Goal: Task Accomplishment & Management: Complete application form

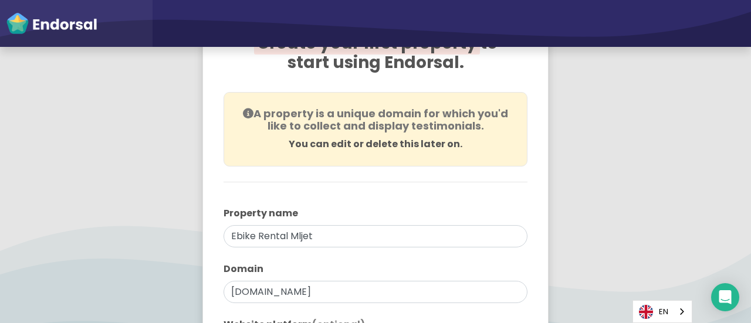
scroll to position [195, 0]
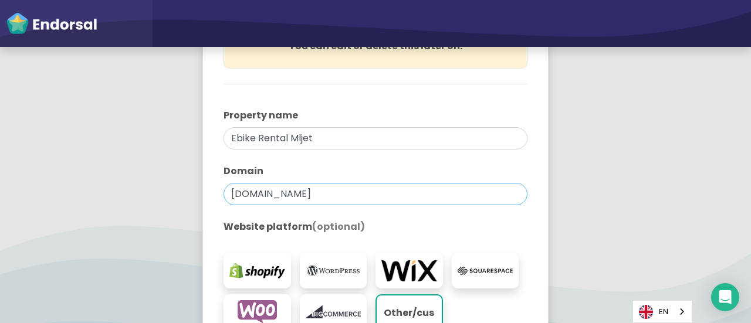
click at [344, 198] on input "ebikerentalmljet.com" at bounding box center [375, 194] width 304 height 22
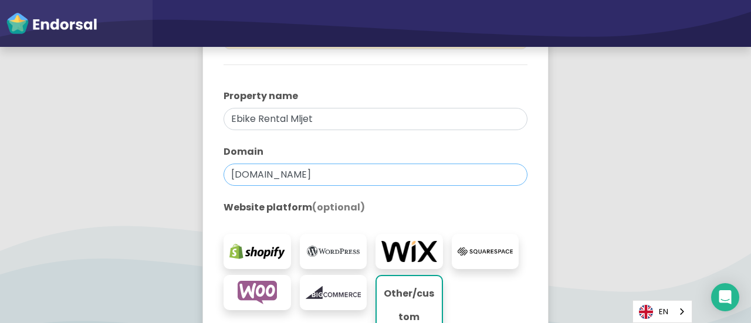
scroll to position [395, 0]
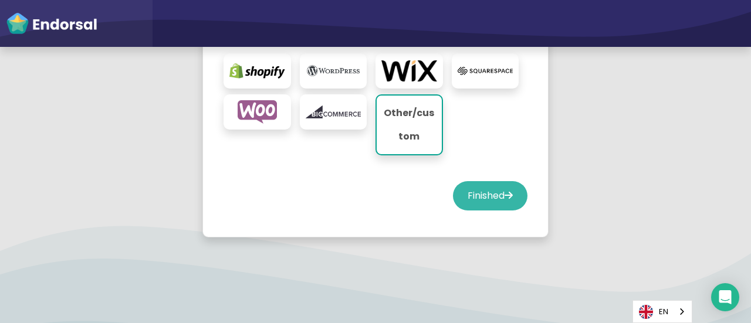
click at [475, 195] on button "Finished" at bounding box center [490, 195] width 74 height 29
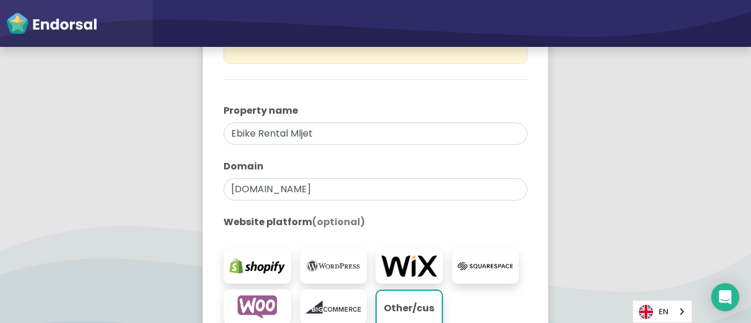
select select "14"
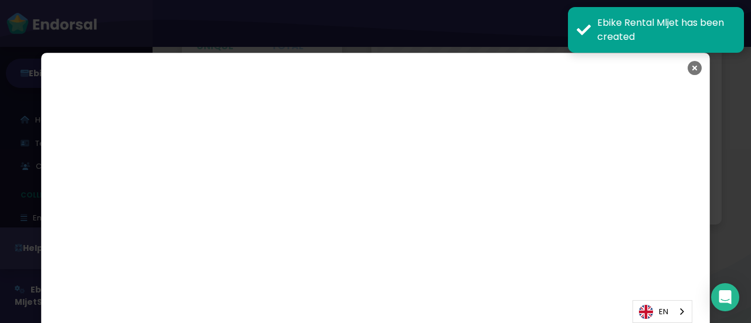
scroll to position [1993, 0]
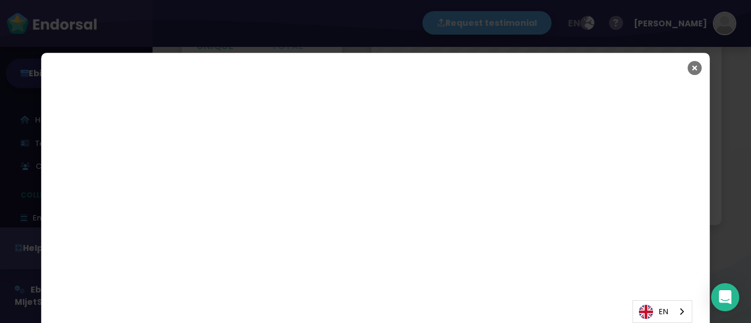
click at [689, 67] on icon "Close" at bounding box center [694, 67] width 14 height 29
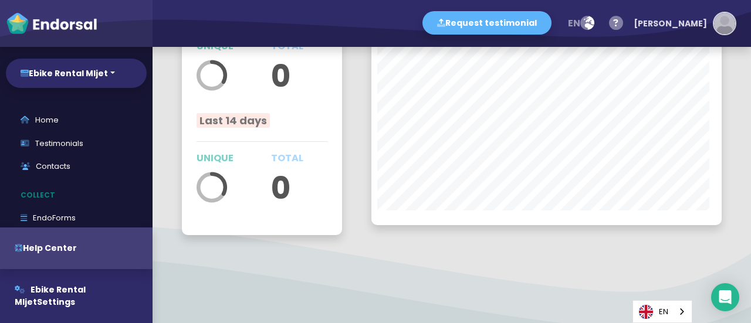
click at [695, 19] on div "[PERSON_NAME]" at bounding box center [670, 23] width 73 height 35
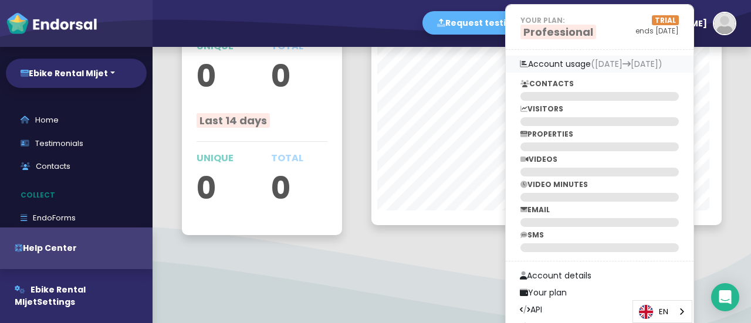
click at [599, 65] on link "Account usage (30th Aug 30th Sep)" at bounding box center [600, 64] width 188 height 17
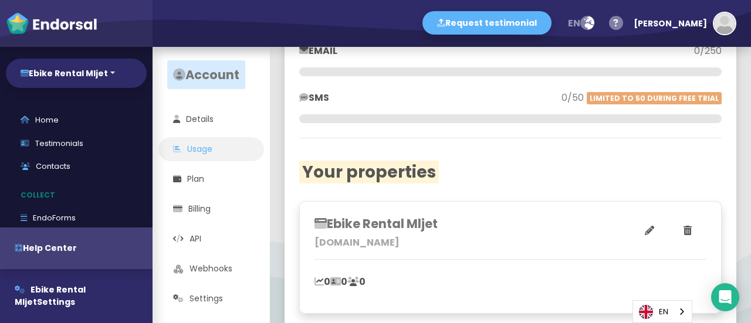
scroll to position [344, 0]
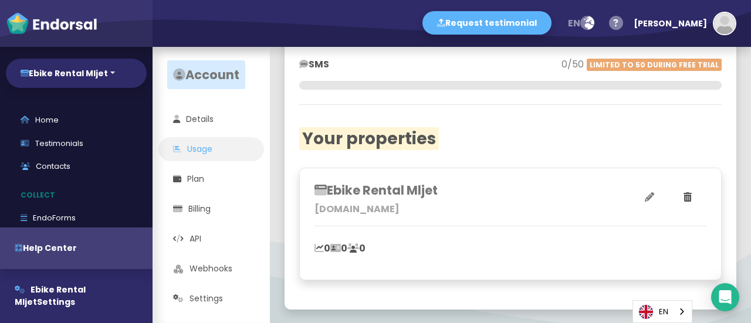
click at [645, 198] on icon at bounding box center [649, 196] width 9 height 9
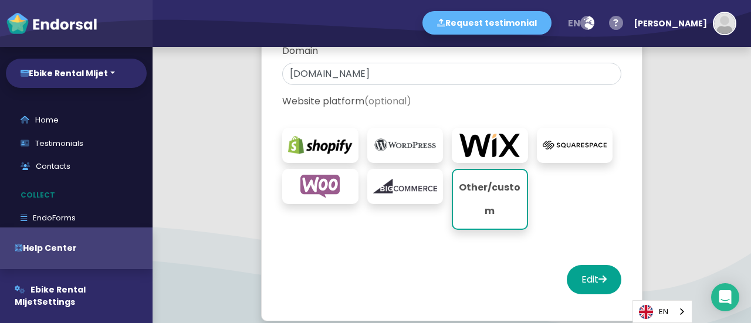
scroll to position [195, 0]
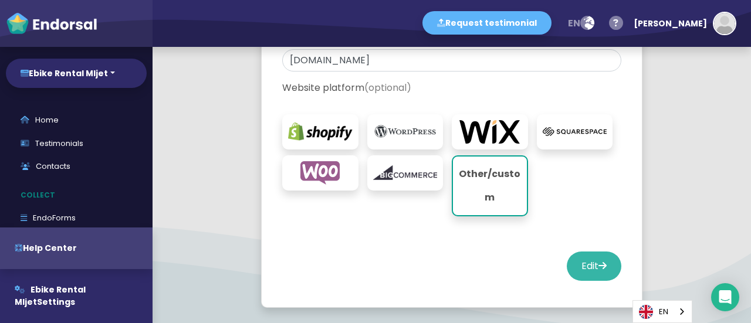
click at [584, 273] on button "Edit" at bounding box center [594, 266] width 55 height 29
select select "14"
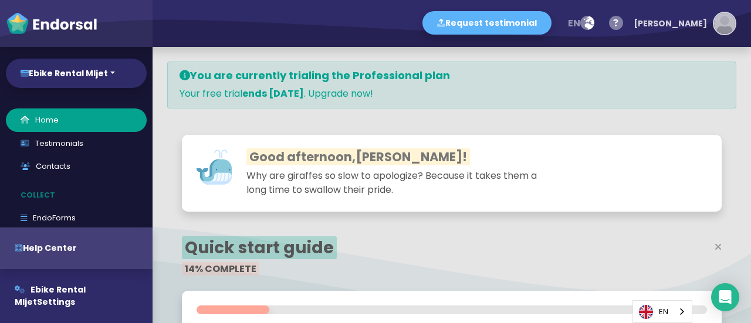
click at [726, 24] on img "button" at bounding box center [724, 23] width 21 height 21
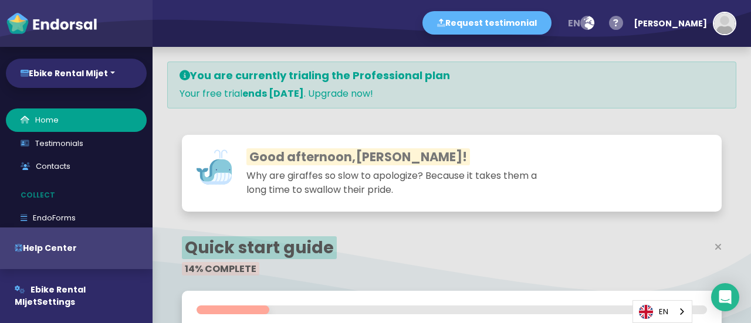
click at [624, 36] on div "Request testimonial en Language English French German Spanish Italian Norwegian…" at bounding box center [452, 23] width 598 height 47
click at [594, 15] on icon "button" at bounding box center [587, 23] width 14 height 23
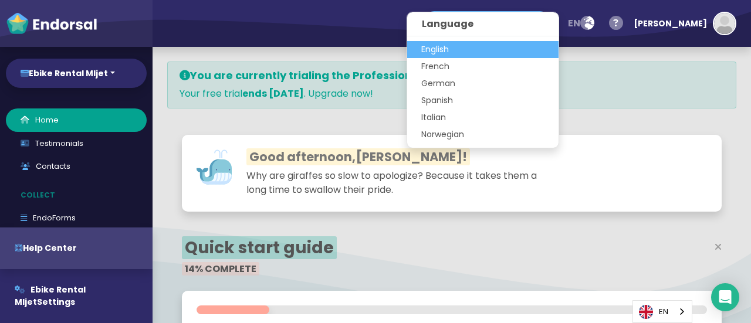
click at [653, 64] on div "You are currently trialing the Professional plan Your free trial ends in 14 day…" at bounding box center [451, 85] width 569 height 47
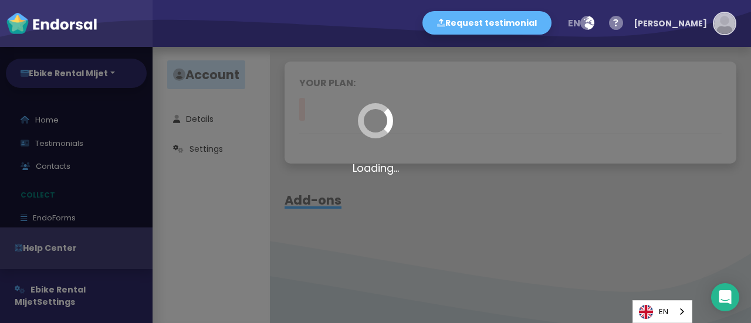
click at [725, 29] on img "button" at bounding box center [724, 23] width 21 height 21
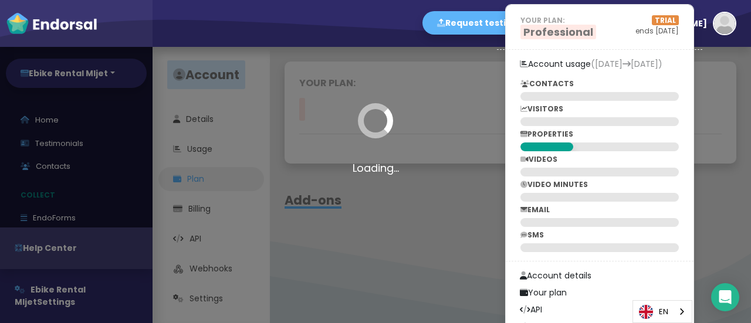
click at [408, 245] on div "Loading..." at bounding box center [375, 161] width 751 height 323
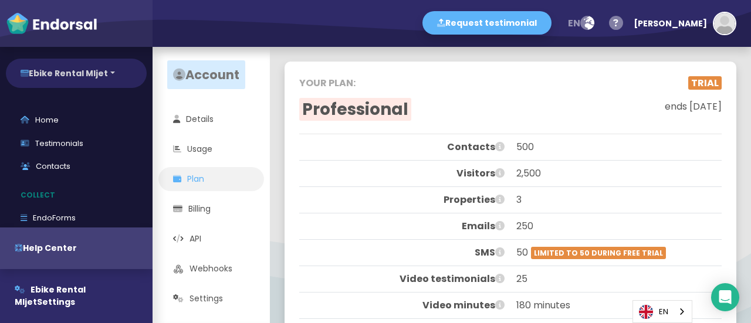
click at [53, 71] on button "Ebike Rental Mljet" at bounding box center [76, 73] width 141 height 29
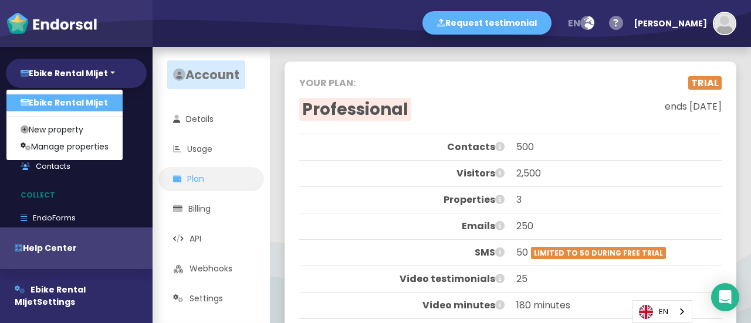
click at [62, 101] on link "Ebike Rental Mljet" at bounding box center [64, 102] width 116 height 17
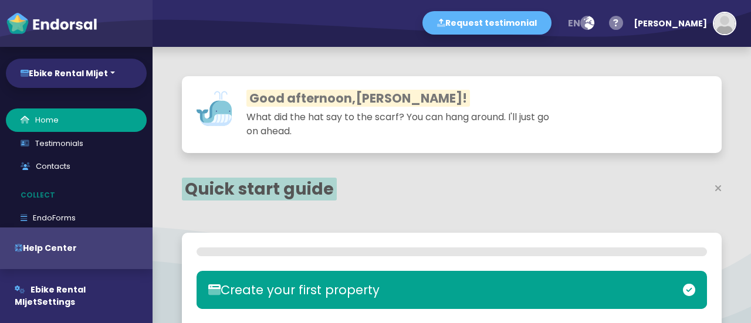
select select "14"
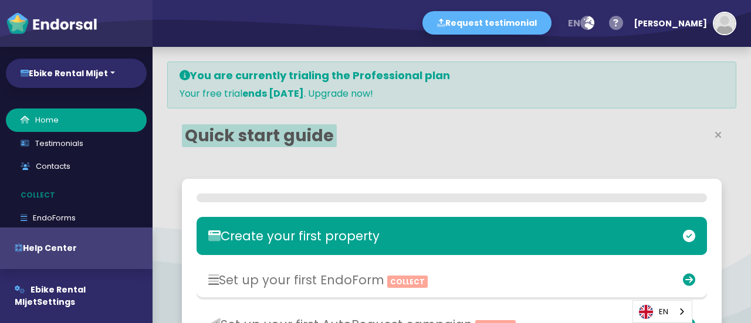
select select "14"
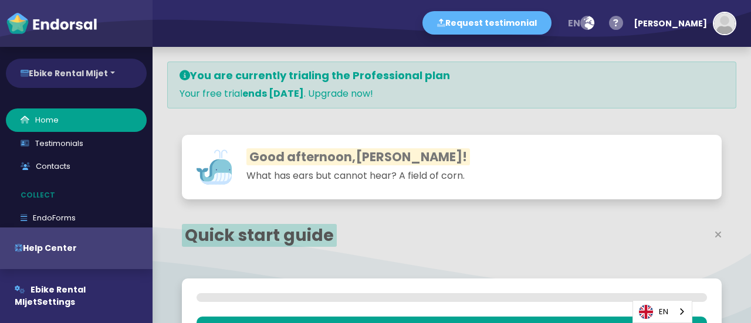
click at [72, 66] on button "Ebike Rental Mljet" at bounding box center [76, 73] width 141 height 29
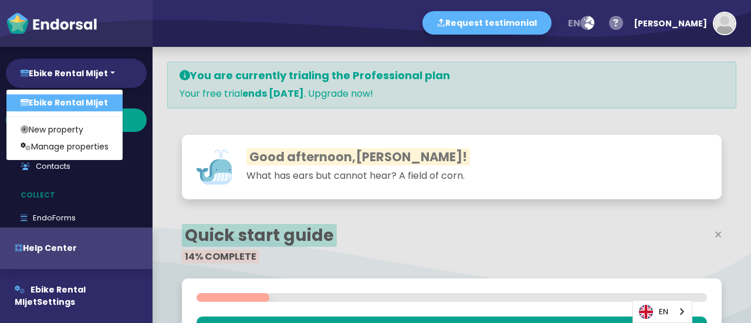
click at [181, 26] on div "Request testimonial en Language English French German Spanish Italian Norwegian…" at bounding box center [452, 23] width 598 height 47
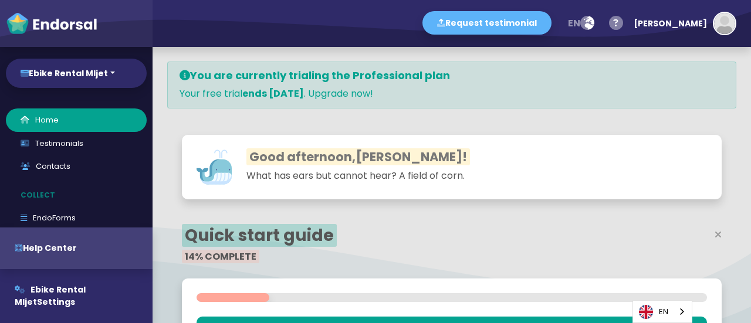
scroll to position [0, 0]
click at [67, 219] on link "EndoForms" at bounding box center [76, 217] width 141 height 23
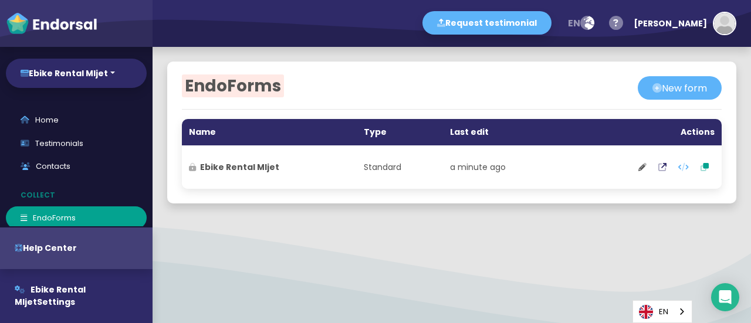
click at [244, 168] on strong "Ebike Rental Mljet" at bounding box center [239, 167] width 79 height 12
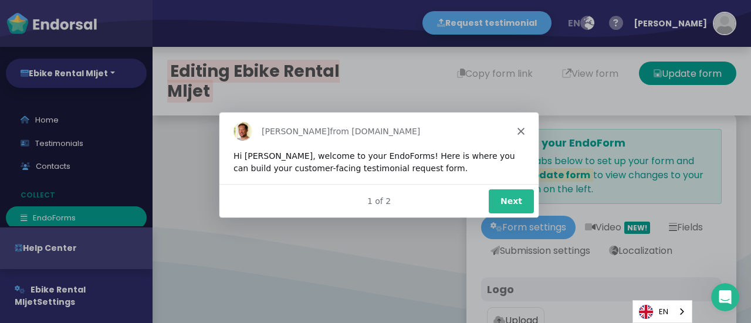
type input "#5DB3F9"
click at [521, 128] on polygon "Close" at bounding box center [520, 130] width 7 height 7
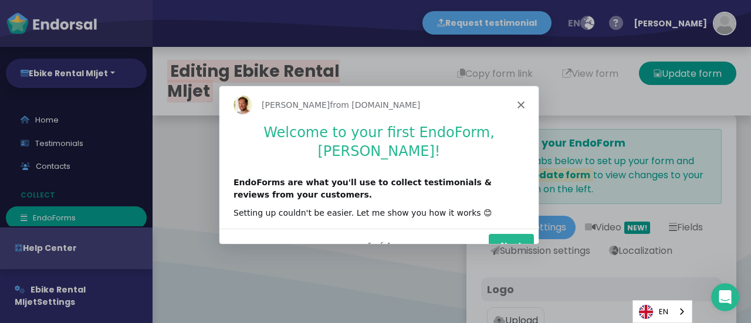
click at [519, 105] on polygon "Close" at bounding box center [520, 104] width 7 height 7
click at [516, 237] on button "Next" at bounding box center [510, 245] width 45 height 24
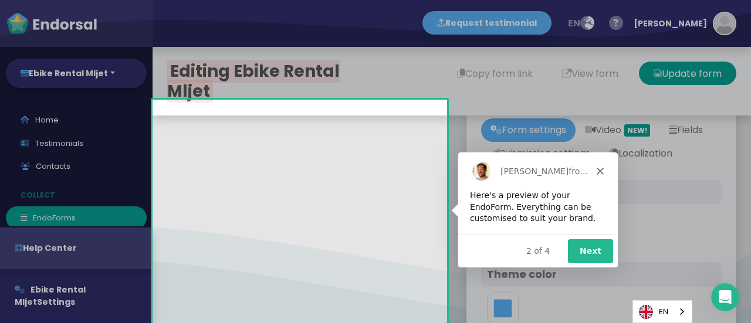
click at [568, 235] on div "2 of 4 Next" at bounding box center [538, 250] width 160 height 34
click at [591, 246] on button "Next" at bounding box center [589, 251] width 45 height 24
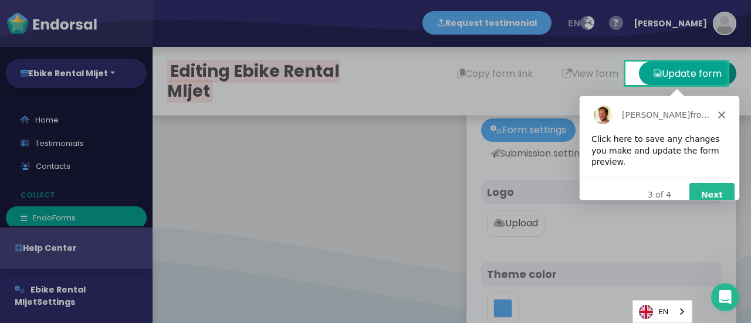
click at [726, 188] on button "Next" at bounding box center [710, 194] width 45 height 24
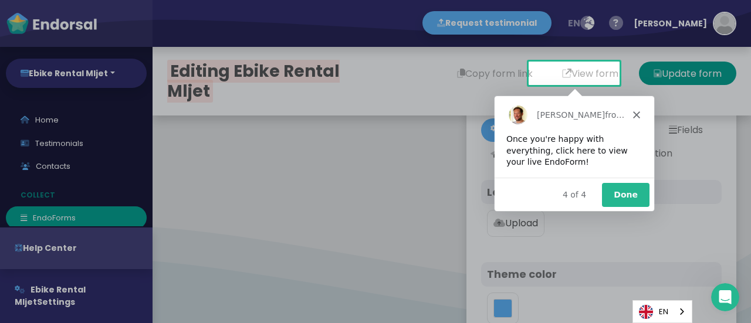
click at [621, 189] on button "Done" at bounding box center [625, 194] width 48 height 24
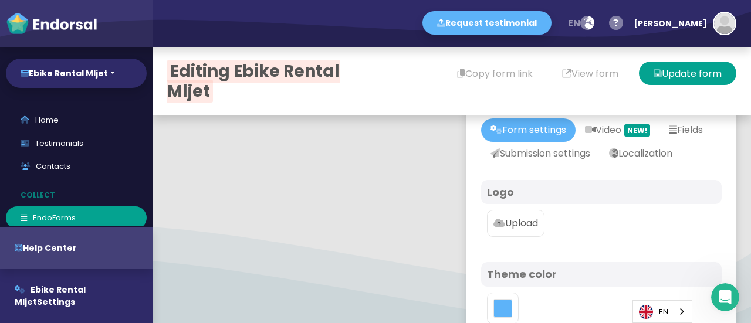
scroll to position [195, 0]
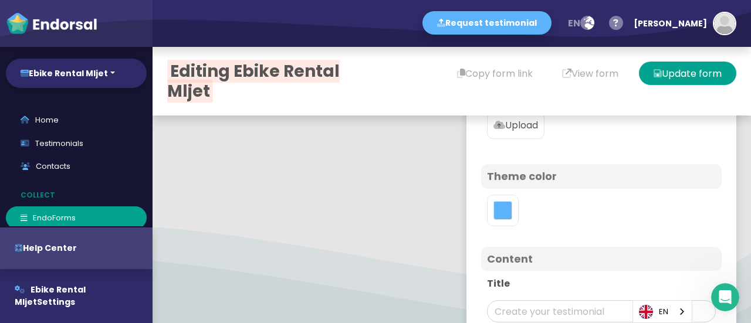
click at [510, 133] on p "Upload" at bounding box center [515, 125] width 45 height 14
click at [0, 0] on input "Upload" at bounding box center [0, 0] width 0 height 0
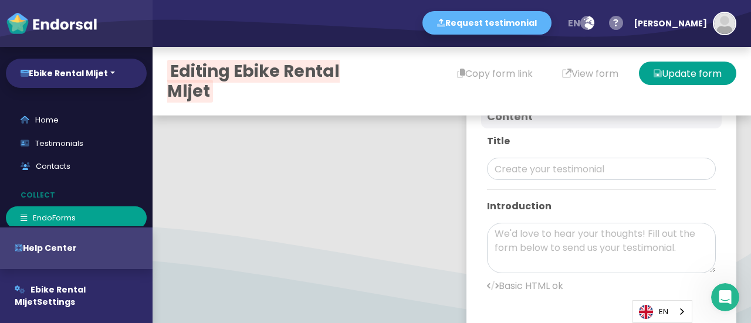
scroll to position [489, 0]
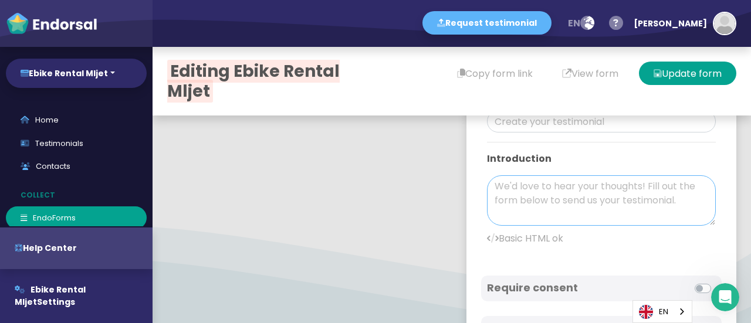
click at [520, 226] on textarea at bounding box center [601, 200] width 229 height 50
click at [519, 214] on textarea at bounding box center [601, 200] width 229 height 50
paste textarea "I rented an ebike from Ebike Rental Mljet while visiting the island with friend…"
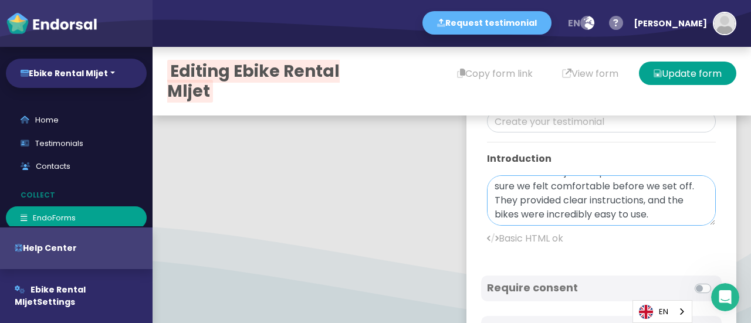
scroll to position [84, 0]
click at [517, 133] on input "text" at bounding box center [601, 121] width 229 height 22
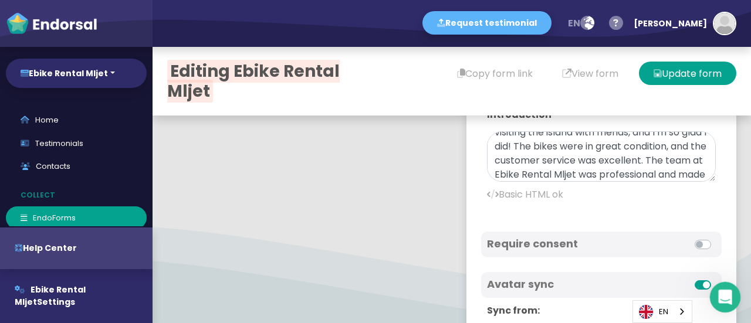
scroll to position [0, 0]
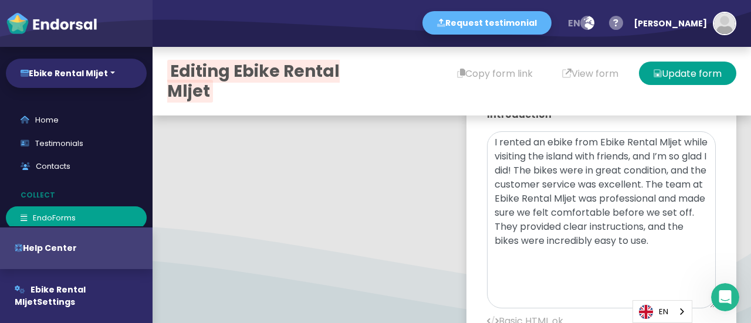
drag, startPoint x: 692, startPoint y: 197, endPoint x: 722, endPoint y: 351, distance: 156.6
click at [722, 0] on html "Request testimonial en Language English French German Spanish Italian Norwegian…" at bounding box center [375, 0] width 751 height 0
click at [579, 192] on textarea "I rented an ebike from Ebike Rental Mljet while visiting the island with friend…" at bounding box center [601, 233] width 229 height 204
paste textarea "Rent a bike Mljet"
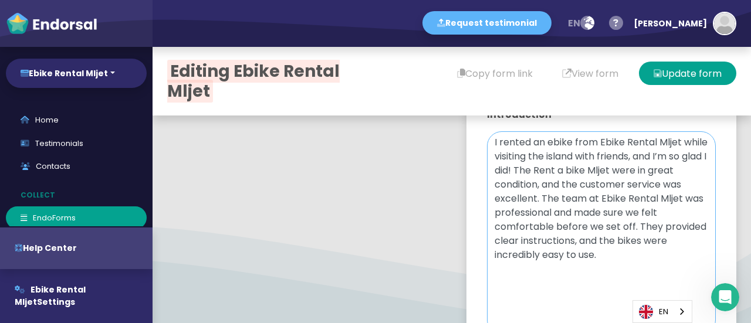
click at [576, 188] on textarea "I rented an ebike from Ebike Rental Mljet while visiting the island with friend…" at bounding box center [601, 233] width 229 height 204
click at [573, 192] on textarea "I rented an ebike from Ebike Rental Mljet while visiting the island with friend…" at bounding box center [601, 233] width 229 height 204
click at [636, 189] on textarea "I rented an ebike from Ebike Rental Mljet while visiting the island with friend…" at bounding box center [601, 233] width 229 height 204
click at [641, 193] on textarea "I rented an ebike from Ebike Rental Mljet while visiting the island with friend…" at bounding box center [601, 233] width 229 height 204
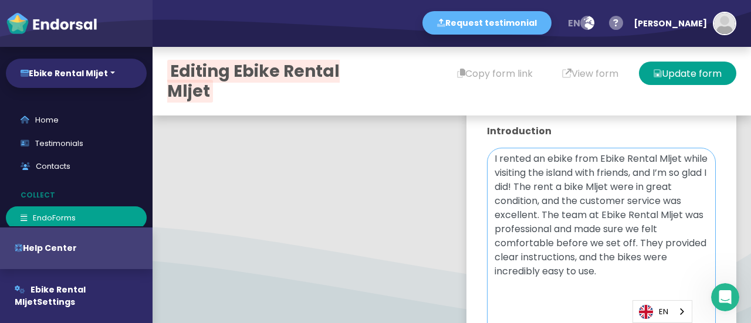
scroll to position [533, 0]
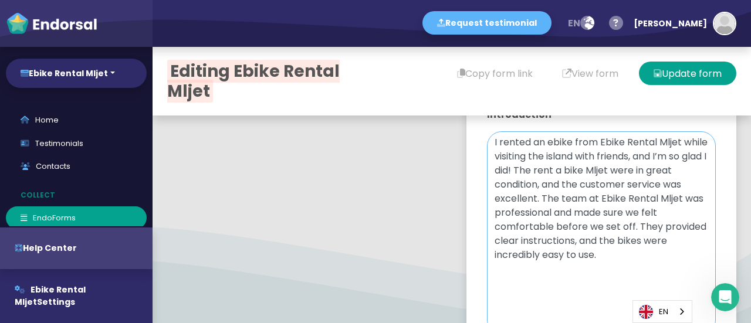
click at [567, 194] on textarea "I rented an ebike from Ebike Rental Mljet while visiting the island with friend…" at bounding box center [601, 233] width 229 height 204
drag, startPoint x: 650, startPoint y: 195, endPoint x: 648, endPoint y: 204, distance: 8.5
click at [651, 195] on textarea "I rented an ebike from Ebike Rental Mljet while visiting the island with friend…" at bounding box center [601, 233] width 229 height 204
click at [577, 191] on textarea "I rented an ebike from Ebike Rental Mljet while visiting the island with friend…" at bounding box center [601, 233] width 229 height 204
drag, startPoint x: 649, startPoint y: 193, endPoint x: 655, endPoint y: 211, distance: 18.5
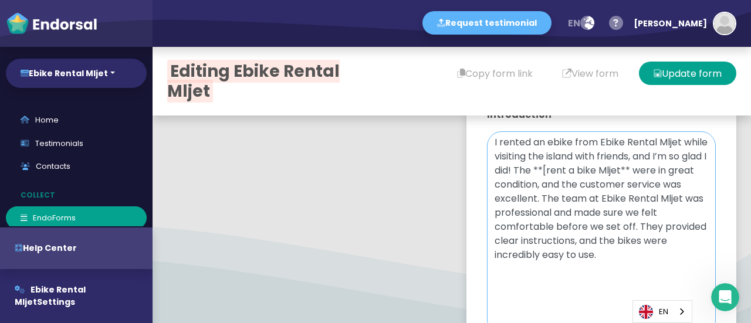
click at [649, 192] on textarea "I rented an ebike from Ebike Rental Mljet while visiting the island with friend…" at bounding box center [601, 233] width 229 height 204
paste textarea "[URL][DOMAIN_NAME]"
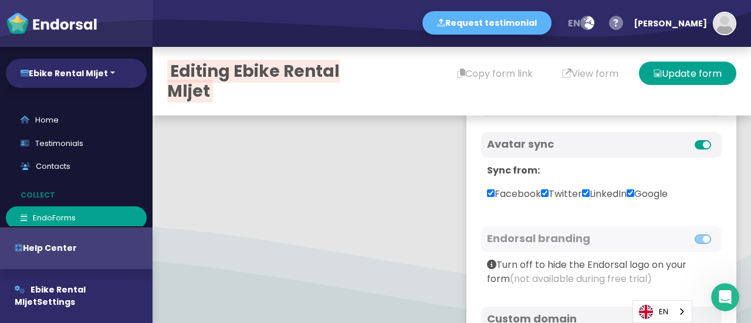
scroll to position [952, 0]
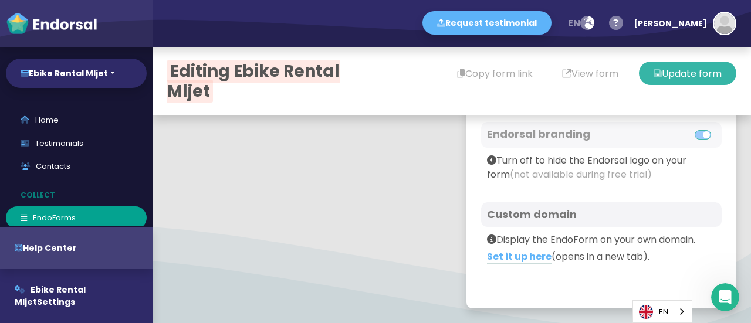
type textarea "I rented an ebike from Ebike Rental Mljet while visiting the island with friend…"
click at [666, 69] on button "Update form" at bounding box center [687, 73] width 97 height 23
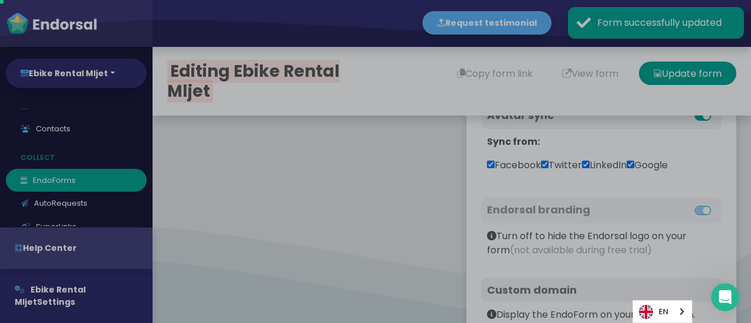
scroll to position [73, 0]
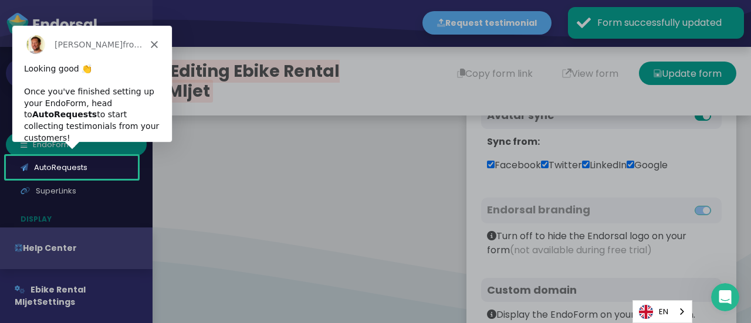
click at [568, 77] on div "Product tour overlay" at bounding box center [375, 161] width 751 height 323
click at [153, 42] on icon "Close" at bounding box center [153, 43] width 7 height 7
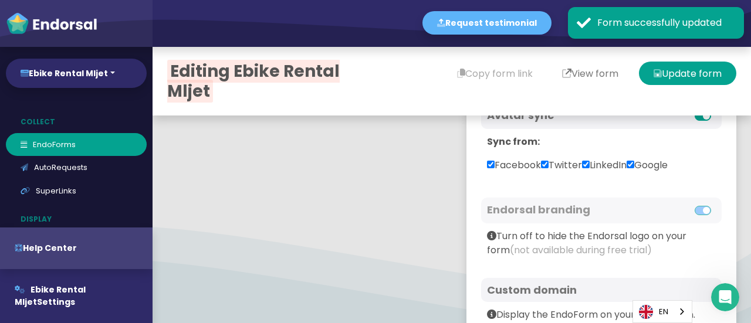
click at [573, 80] on button "View form" at bounding box center [590, 73] width 86 height 23
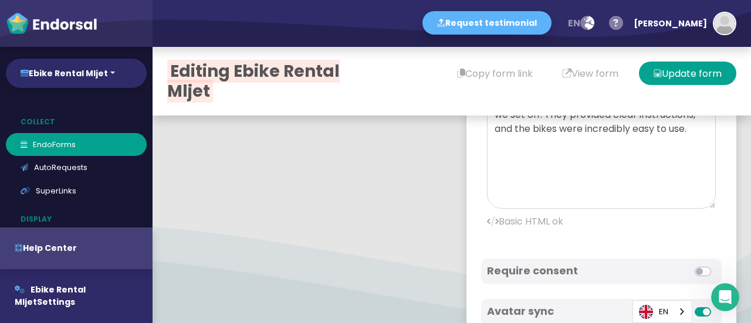
scroll to position [475, 0]
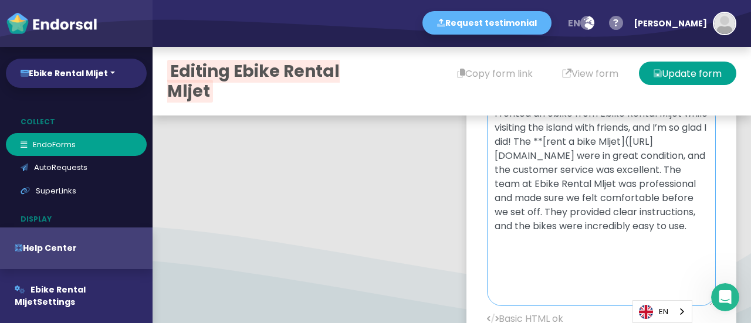
click at [641, 180] on textarea "I rented an ebike from Ebike Rental Mljet while visiting the island with friend…" at bounding box center [601, 205] width 229 height 204
paste textarea "<b><a href="[URL][DOMAIN_NAME]">Ebike Rental Mljet</a></b>"
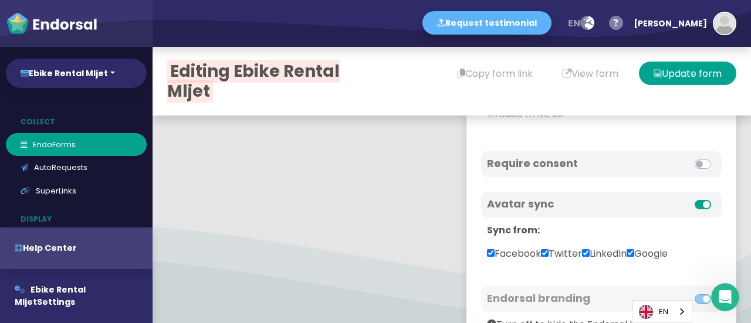
scroll to position [768, 0]
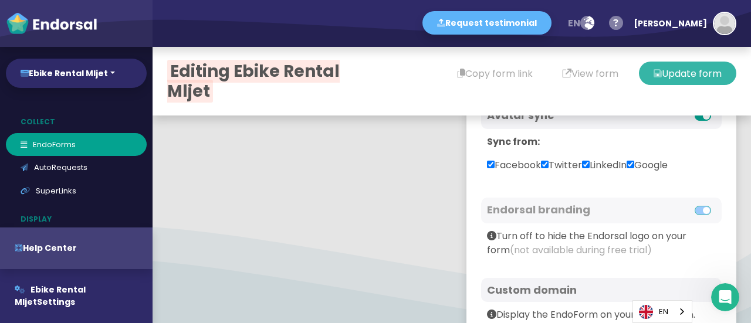
type textarea "I rented an ebike from Ebike Rental Mljet while visiting the island with friend…"
click at [675, 65] on button "Update form" at bounding box center [687, 73] width 97 height 23
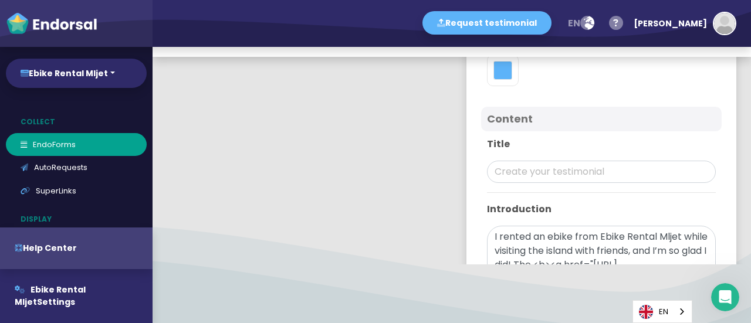
scroll to position [223, 0]
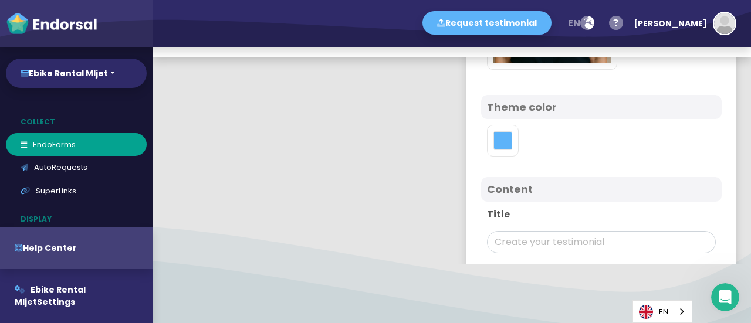
click at [519, 196] on h4 "Content" at bounding box center [601, 189] width 229 height 13
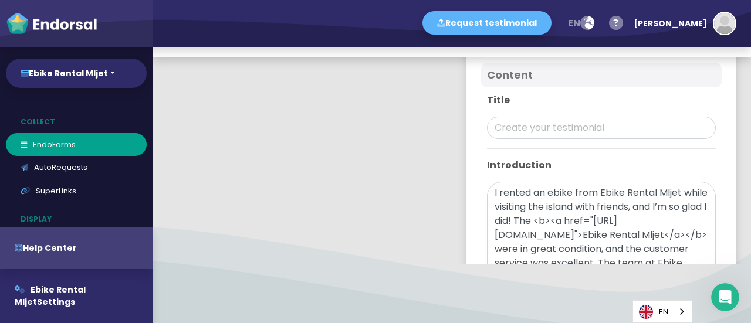
scroll to position [321, 0]
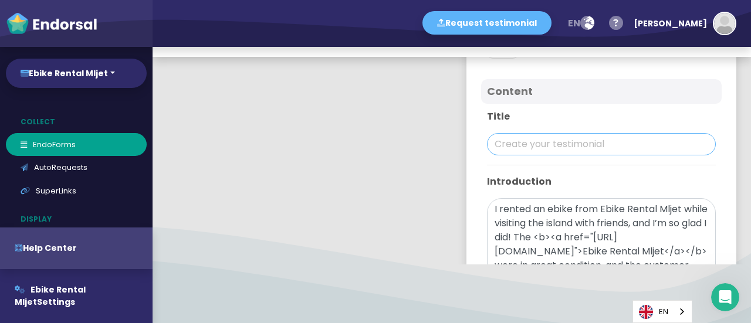
click at [502, 155] on input "text" at bounding box center [601, 144] width 229 height 22
click at [506, 155] on input "text" at bounding box center [601, 144] width 229 height 22
paste input "[PERSON_NAME]"
click at [524, 155] on input "[PERSON_NAME]" at bounding box center [601, 144] width 229 height 22
click at [558, 155] on input "[PERSON_NAME]" at bounding box center [601, 144] width 229 height 22
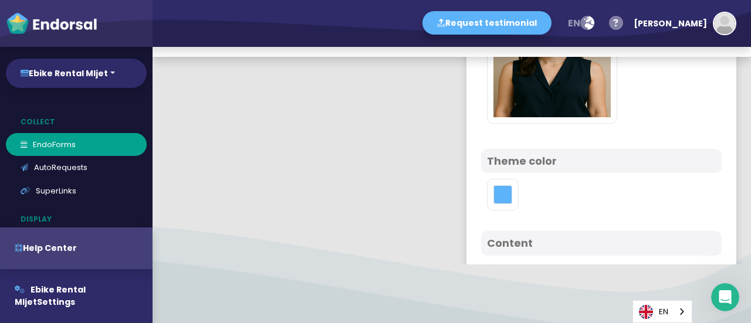
scroll to position [0, 0]
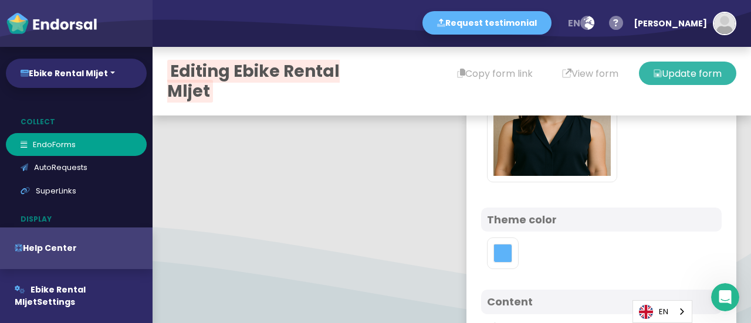
type input "[PERSON_NAME]"
click at [670, 75] on button "Update form" at bounding box center [687, 73] width 97 height 23
